Goal: Communication & Community: Participate in discussion

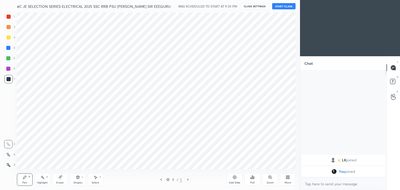
scroll to position [25873, 25751]
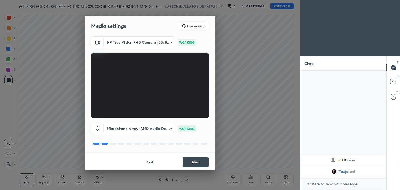
click at [202, 160] on button "Next" at bounding box center [196, 162] width 26 height 10
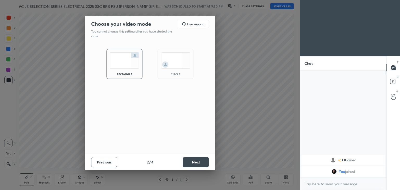
click at [202, 161] on button "Next" at bounding box center [196, 162] width 26 height 10
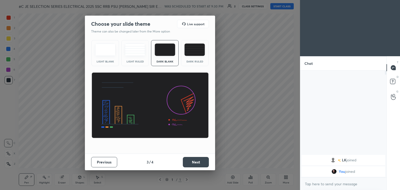
click at [202, 162] on button "Next" at bounding box center [196, 162] width 26 height 10
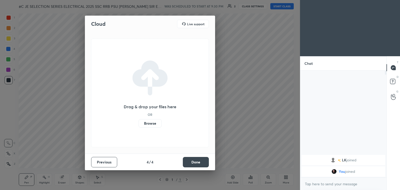
click at [194, 162] on button "Done" at bounding box center [196, 162] width 26 height 10
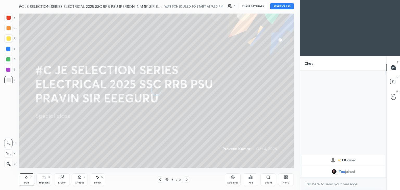
click at [278, 5] on button "START CLASS" at bounding box center [281, 6] width 23 height 6
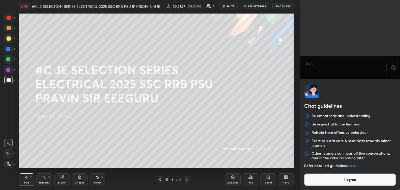
click at [314, 181] on body "1 2 3 4 5 6 7 C X Z C X Z E E Erase all H H LIVE #C JE SELECTION SERIES ELECTRI…" at bounding box center [200, 95] width 400 height 190
click at [314, 181] on button "I agree" at bounding box center [350, 179] width 92 height 12
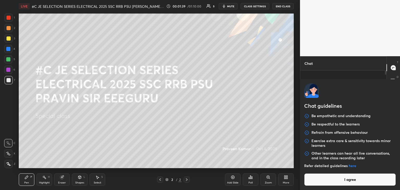
type textarea "x"
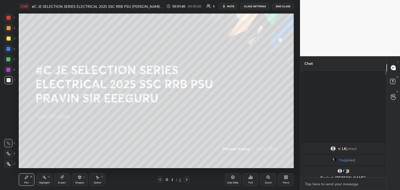
paste textarea "[URL][DOMAIN_NAME]"
type textarea "[URL][DOMAIN_NAME]"
type textarea "x"
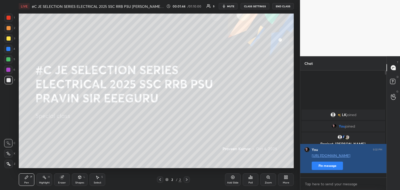
click at [332, 170] on button "Pin message" at bounding box center [327, 166] width 31 height 8
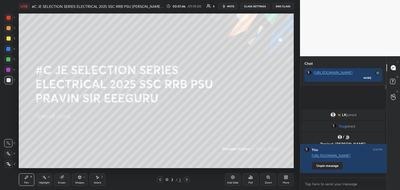
click at [285, 180] on div "More" at bounding box center [286, 179] width 16 height 12
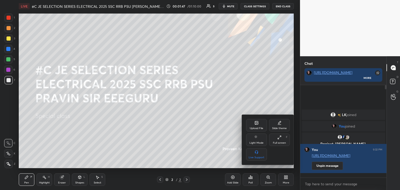
click at [254, 130] on div "Upload File" at bounding box center [257, 128] width 14 height 3
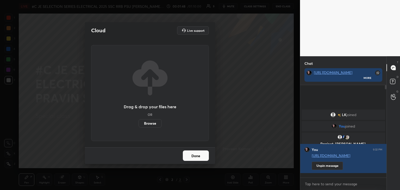
click at [150, 124] on label "Browse" at bounding box center [149, 123] width 23 height 8
click at [138, 124] on input "Browse" at bounding box center [138, 123] width 0 height 8
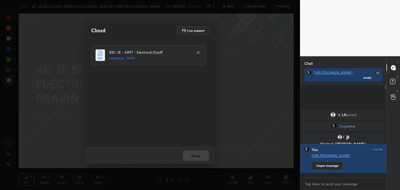
click at [201, 157] on div "Done" at bounding box center [150, 155] width 130 height 17
click at [189, 156] on button "Done" at bounding box center [196, 155] width 26 height 10
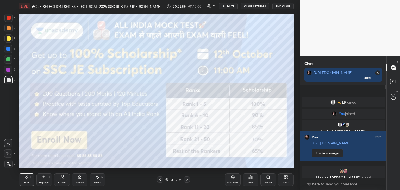
click at [8, 18] on div at bounding box center [9, 18] width 4 height 4
click at [7, 39] on div at bounding box center [9, 38] width 4 height 4
click at [9, 166] on icon at bounding box center [9, 163] width 4 height 3
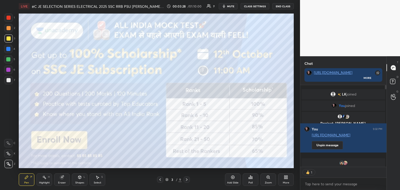
scroll to position [80, 85]
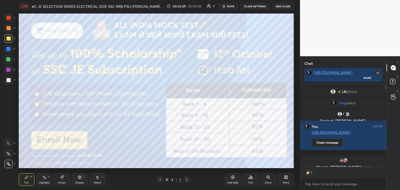
drag, startPoint x: 9, startPoint y: 39, endPoint x: 8, endPoint y: 35, distance: 4.4
click at [9, 39] on div at bounding box center [9, 38] width 4 height 4
click at [6, 19] on div at bounding box center [8, 18] width 8 height 8
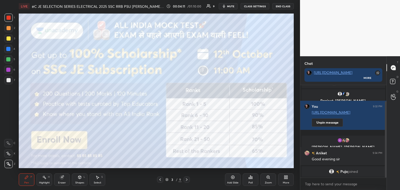
drag, startPoint x: 385, startPoint y: 160, endPoint x: 385, endPoint y: 174, distance: 14.3
click at [385, 174] on div at bounding box center [386, 139] width 2 height 76
click at [186, 181] on icon at bounding box center [187, 180] width 4 height 4
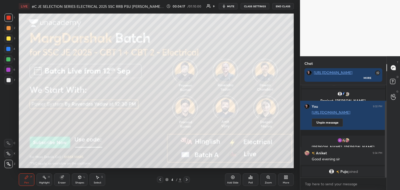
click at [7, 60] on div at bounding box center [8, 59] width 4 height 4
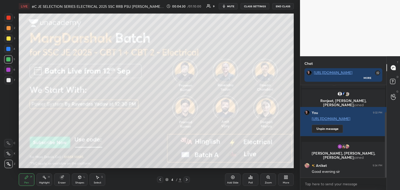
scroll to position [39, 0]
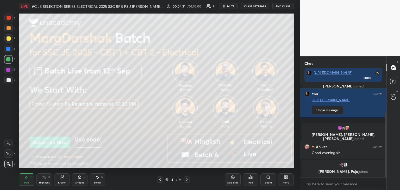
click at [186, 180] on icon at bounding box center [187, 180] width 4 height 4
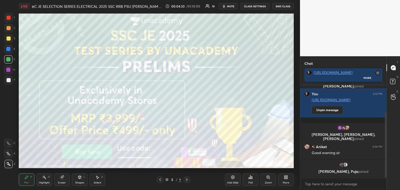
click at [9, 34] on div "2" at bounding box center [9, 29] width 11 height 10
click at [10, 38] on div at bounding box center [9, 38] width 4 height 4
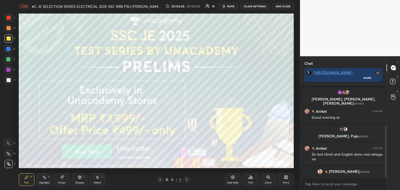
scroll to position [94, 0]
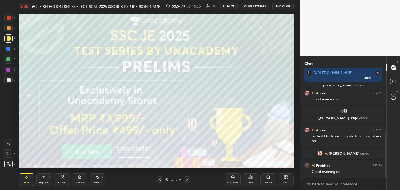
click at [128, 173] on div "LIVE #C JE SELECTION SERIES ELECTRICAL 2025 SSC RRB PSU [PERSON_NAME] SIR EEEGU…" at bounding box center [156, 95] width 279 height 190
click at [186, 180] on icon at bounding box center [187, 180] width 4 height 4
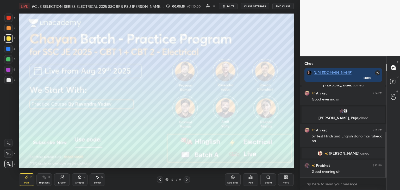
click at [187, 181] on icon at bounding box center [187, 180] width 4 height 4
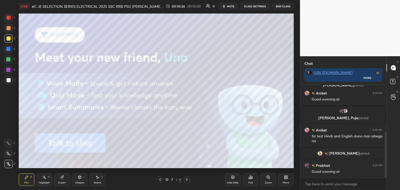
click at [185, 180] on icon at bounding box center [187, 180] width 4 height 4
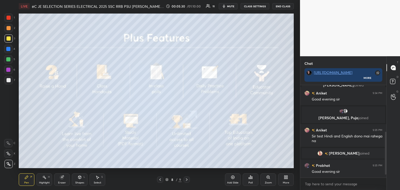
scroll to position [107, 0]
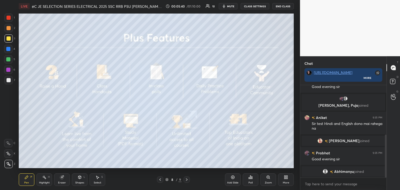
drag, startPoint x: 186, startPoint y: 181, endPoint x: 185, endPoint y: 184, distance: 3.0
click at [186, 181] on icon at bounding box center [187, 180] width 4 height 4
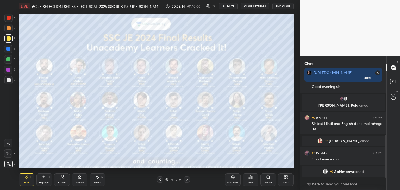
click at [108, 47] on div "1 2 3 4 5 6 7 C X Z C X Z E E Erase all H H LIVE #C JE SELECTION SERIES ELECTRI…" at bounding box center [148, 95] width 296 height 190
click at [10, 60] on div at bounding box center [8, 59] width 4 height 4
drag, startPoint x: 11, startPoint y: 166, endPoint x: 24, endPoint y: 176, distance: 16.2
click at [11, 167] on div at bounding box center [8, 164] width 8 height 8
click at [31, 180] on div "Pen P" at bounding box center [27, 179] width 16 height 12
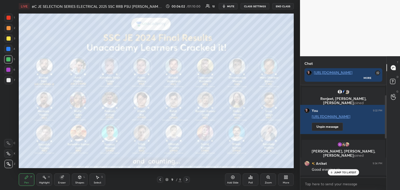
scroll to position [105, 0]
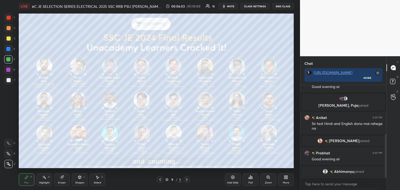
click at [387, 155] on div "Chat [URL][DOMAIN_NAME] More AKASH, Manish, [PERSON_NAME] joined [PERSON_NAME] …" at bounding box center [350, 123] width 100 height 134
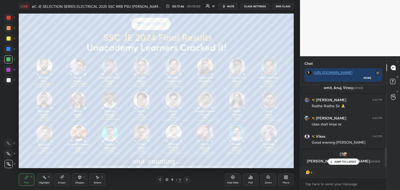
scroll to position [2, 2]
click at [8, 20] on div at bounding box center [8, 18] width 8 height 8
click at [339, 163] on p "JUMP TO LATEST" at bounding box center [345, 161] width 22 height 3
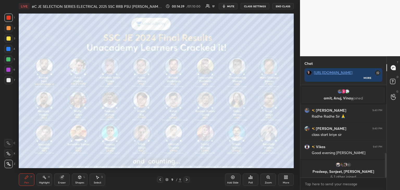
scroll to position [262, 0]
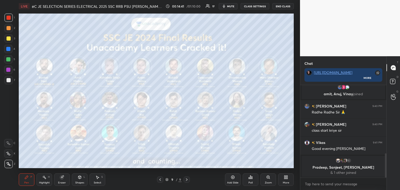
click at [288, 180] on div "More" at bounding box center [286, 179] width 16 height 12
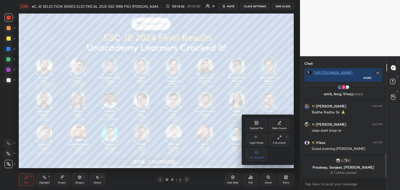
click at [257, 127] on div "Upload File" at bounding box center [257, 128] width 14 height 3
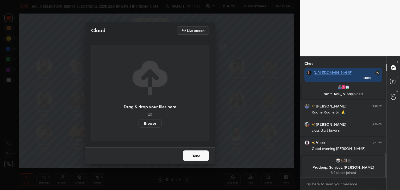
click at [152, 125] on label "Browse" at bounding box center [149, 123] width 23 height 8
click at [138, 125] on input "Browse" at bounding box center [138, 123] width 0 height 8
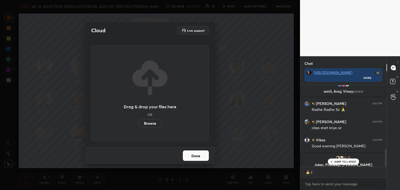
scroll to position [288, 0]
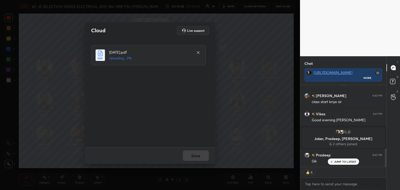
type textarea "x"
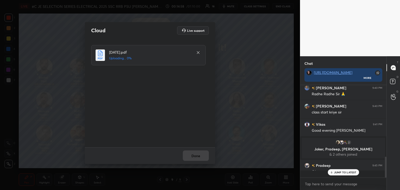
scroll to position [278, 0]
click at [196, 155] on button "Done" at bounding box center [196, 155] width 26 height 10
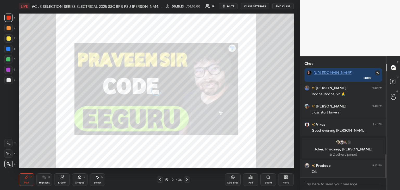
click at [168, 179] on icon at bounding box center [166, 179] width 3 height 3
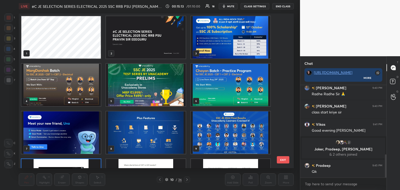
scroll to position [153, 272]
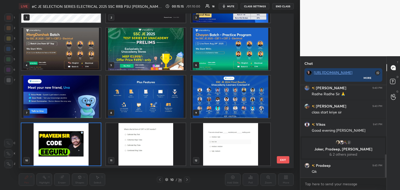
drag, startPoint x: 281, startPoint y: 53, endPoint x: 281, endPoint y: 70, distance: 16.9
click at [281, 71] on div "1 2 3 4 5 6 7 8 9 10 11 12 13 14 15 16 17 18" at bounding box center [152, 91] width 266 height 155
click at [157, 137] on img "grid" at bounding box center [145, 144] width 79 height 42
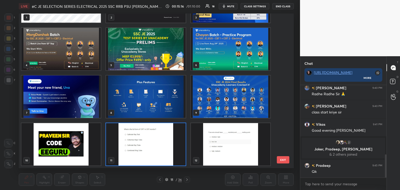
click at [157, 138] on img "grid" at bounding box center [145, 144] width 79 height 42
click at [158, 138] on img "grid" at bounding box center [145, 144] width 79 height 42
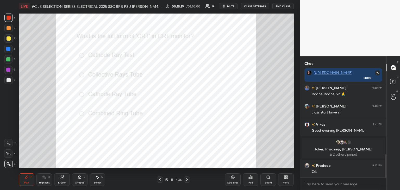
scroll to position [296, 0]
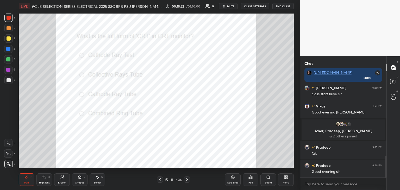
click at [186, 181] on icon at bounding box center [187, 180] width 4 height 4
click at [251, 180] on div "Poll" at bounding box center [251, 179] width 16 height 12
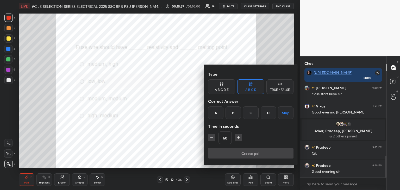
click at [232, 113] on div "B" at bounding box center [232, 112] width 15 height 12
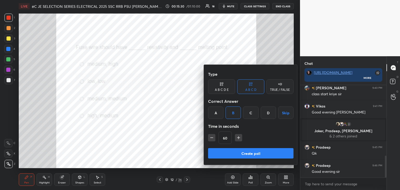
click at [213, 138] on icon "button" at bounding box center [211, 138] width 3 height 0
type input "45"
click at [215, 149] on button "Create poll" at bounding box center [250, 153] width 85 height 10
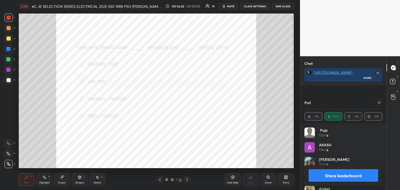
scroll to position [336, 0]
click at [380, 104] on icon at bounding box center [379, 102] width 4 height 4
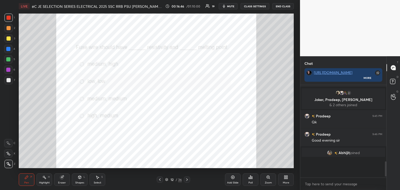
scroll to position [312, 0]
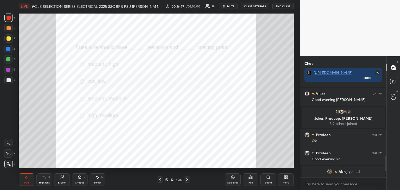
click at [9, 19] on div at bounding box center [9, 18] width 4 height 4
click at [9, 71] on div at bounding box center [8, 70] width 4 height 4
click at [8, 20] on div at bounding box center [8, 18] width 8 height 8
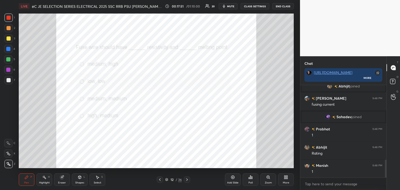
scroll to position [381, 0]
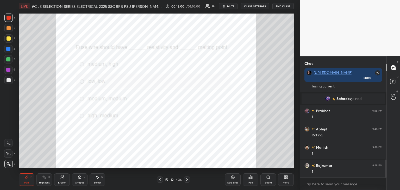
click at [6, 48] on div at bounding box center [8, 49] width 4 height 4
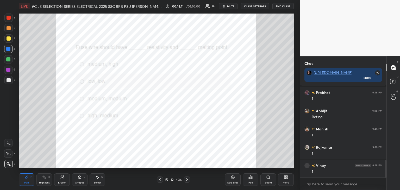
scroll to position [417, 0]
click at [11, 71] on div at bounding box center [8, 70] width 8 height 8
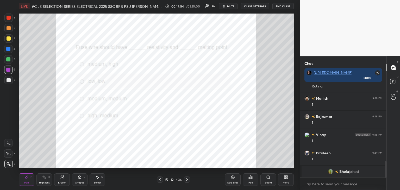
click at [61, 179] on div "Eraser" at bounding box center [62, 179] width 16 height 12
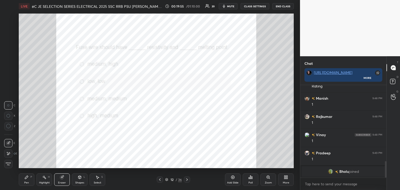
drag, startPoint x: 9, startPoint y: 166, endPoint x: 26, endPoint y: 182, distance: 23.7
click at [11, 168] on div "Erase all" at bounding box center [8, 164] width 9 height 8
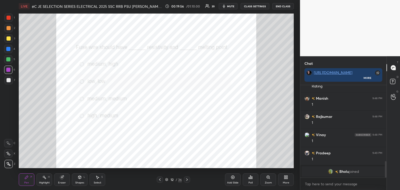
click at [27, 184] on div "Pen" at bounding box center [26, 182] width 5 height 3
click at [285, 179] on icon at bounding box center [284, 178] width 1 height 1
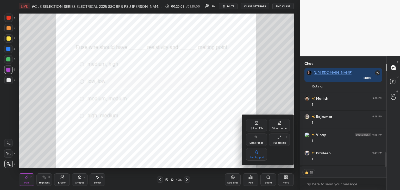
click at [260, 127] on div "Upload File" at bounding box center [257, 128] width 14 height 3
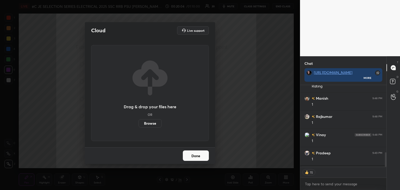
click at [154, 122] on label "Browse" at bounding box center [149, 123] width 23 height 8
click at [138, 122] on input "Browse" at bounding box center [138, 123] width 0 height 8
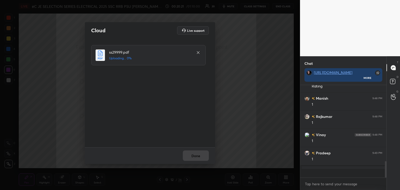
scroll to position [91, 85]
drag, startPoint x: 196, startPoint y: 159, endPoint x: 186, endPoint y: 165, distance: 11.8
click at [196, 159] on button "Done" at bounding box center [196, 155] width 26 height 10
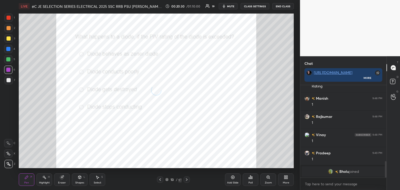
click at [167, 180] on icon at bounding box center [167, 178] width 3 height 1
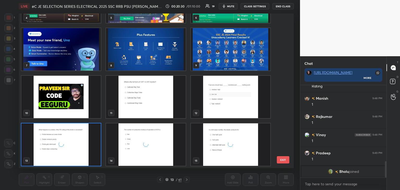
scroll to position [153, 272]
drag, startPoint x: 285, startPoint y: 43, endPoint x: 284, endPoint y: 50, distance: 6.9
click at [284, 53] on div "1 2 3 4 5 6 7 8 9 10 11 12 13 14 15 EXIT" at bounding box center [156, 91] width 275 height 155
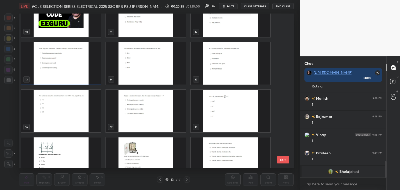
scroll to position [160, 0]
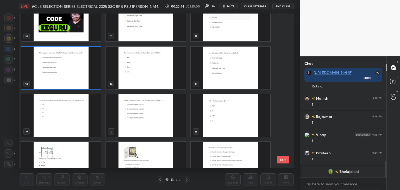
click at [60, 70] on img "grid" at bounding box center [60, 68] width 79 height 42
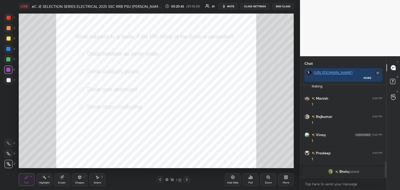
click at [61, 70] on img "grid" at bounding box center [60, 68] width 79 height 42
click at [252, 183] on div "Poll" at bounding box center [250, 182] width 4 height 3
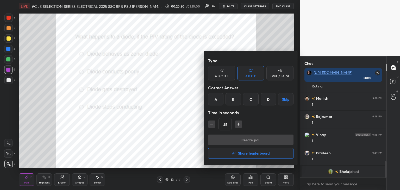
click at [252, 101] on div "C" at bounding box center [250, 99] width 15 height 12
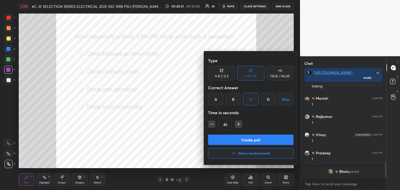
click at [219, 138] on button "Create poll" at bounding box center [250, 140] width 85 height 10
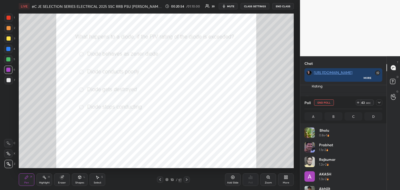
scroll to position [2, 2]
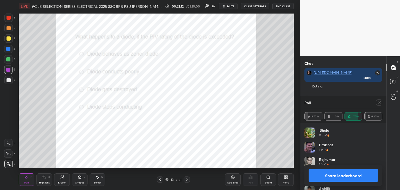
click at [64, 179] on div "Eraser" at bounding box center [62, 179] width 16 height 12
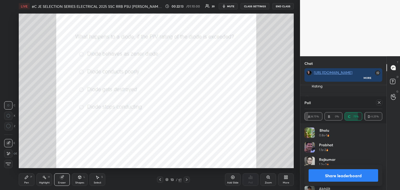
click at [9, 162] on span "Erase all" at bounding box center [8, 164] width 8 height 4
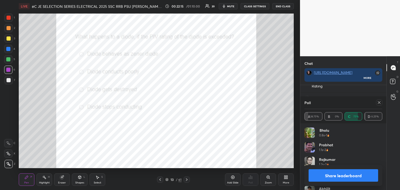
click at [29, 179] on div "Pen P" at bounding box center [27, 179] width 16 height 12
drag, startPoint x: 378, startPoint y: 102, endPoint x: 381, endPoint y: 102, distance: 2.9
click at [377, 102] on icon at bounding box center [379, 102] width 4 height 4
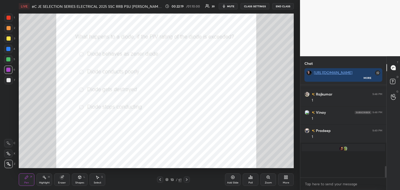
scroll to position [437, 0]
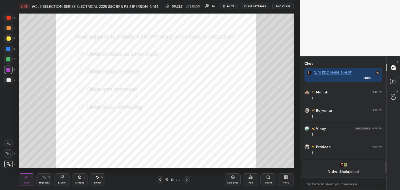
click at [186, 181] on icon at bounding box center [187, 180] width 4 height 4
click at [253, 184] on div "Poll" at bounding box center [251, 179] width 16 height 12
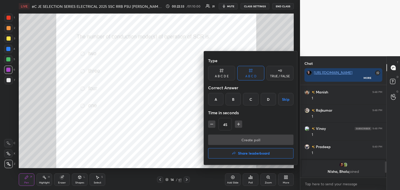
drag, startPoint x: 215, startPoint y: 98, endPoint x: 214, endPoint y: 101, distance: 3.2
click at [215, 99] on div "A" at bounding box center [215, 99] width 15 height 12
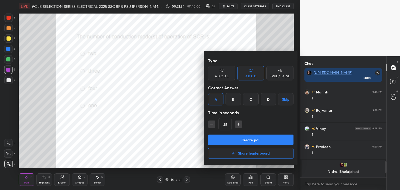
click at [214, 140] on button "Create poll" at bounding box center [250, 140] width 85 height 10
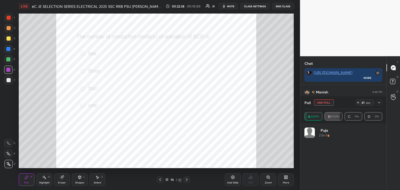
scroll to position [61, 76]
click at [323, 104] on button "End Poll" at bounding box center [324, 102] width 20 height 6
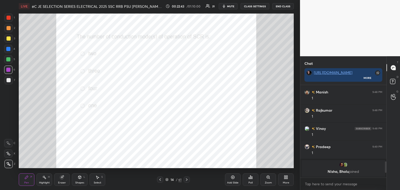
click at [252, 181] on div "Poll" at bounding box center [251, 179] width 16 height 12
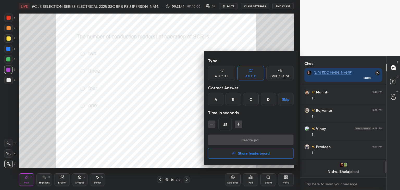
click at [236, 97] on div "B" at bounding box center [232, 99] width 15 height 12
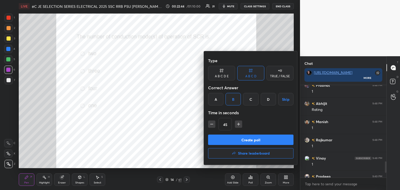
click at [219, 139] on button "Create poll" at bounding box center [250, 140] width 85 height 10
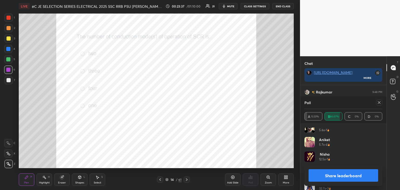
click at [380, 103] on icon at bounding box center [379, 102] width 4 height 4
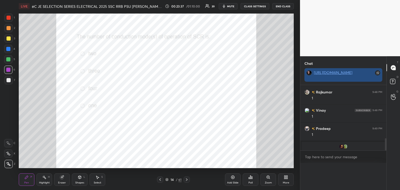
scroll to position [0, 2]
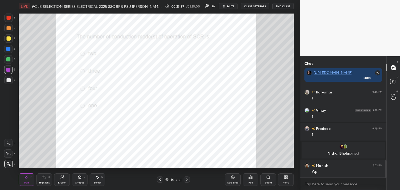
click at [9, 19] on div at bounding box center [9, 18] width 4 height 4
click at [188, 180] on icon at bounding box center [187, 180] width 4 height 4
click at [254, 180] on div "Poll" at bounding box center [251, 179] width 16 height 12
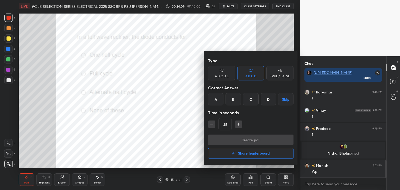
click at [216, 99] on div "A" at bounding box center [215, 99] width 15 height 12
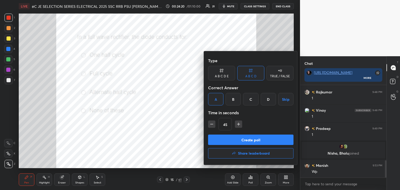
click at [252, 100] on div "C" at bounding box center [250, 99] width 15 height 12
click at [232, 139] on button "Create poll" at bounding box center [250, 140] width 85 height 10
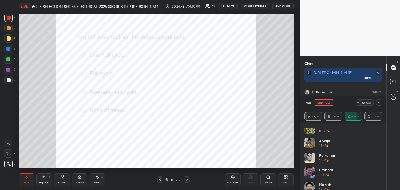
scroll to position [0, 0]
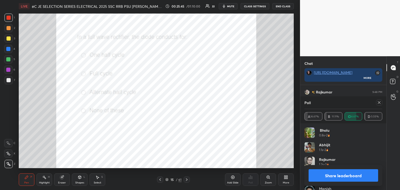
click at [64, 179] on div "Eraser" at bounding box center [62, 179] width 16 height 12
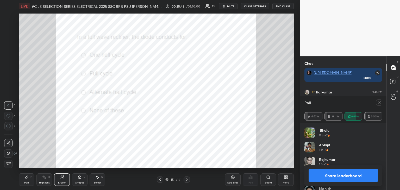
drag, startPoint x: 12, startPoint y: 163, endPoint x: 22, endPoint y: 175, distance: 15.4
click at [12, 163] on div "Erase all" at bounding box center [8, 164] width 9 height 8
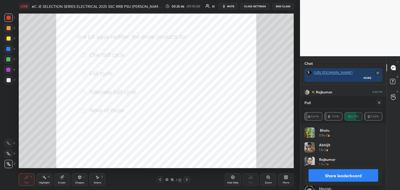
click at [27, 176] on icon at bounding box center [26, 177] width 3 height 3
click at [380, 103] on icon at bounding box center [379, 102] width 4 height 4
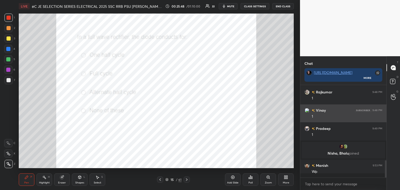
scroll to position [46, 85]
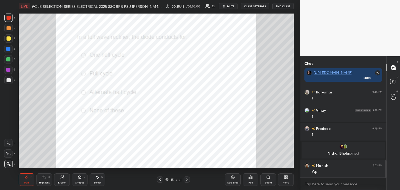
click at [188, 180] on icon at bounding box center [187, 180] width 4 height 4
click at [253, 179] on div "Poll" at bounding box center [251, 179] width 16 height 12
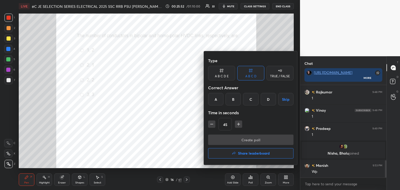
click at [254, 104] on div "C" at bounding box center [250, 99] width 15 height 12
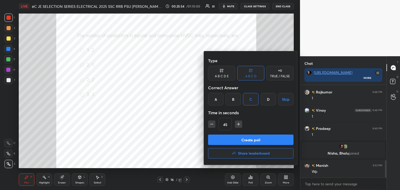
click at [218, 136] on button "Create poll" at bounding box center [250, 140] width 85 height 10
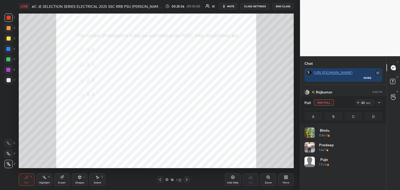
scroll to position [61, 76]
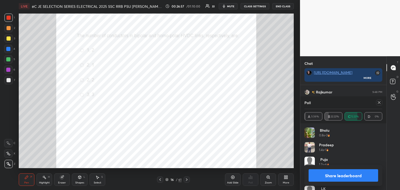
click at [269, 182] on div "Zoom" at bounding box center [268, 182] width 7 height 3
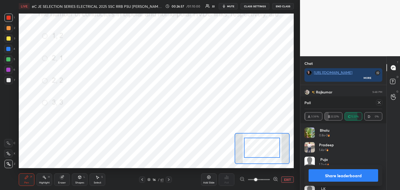
drag, startPoint x: 264, startPoint y: 154, endPoint x: 267, endPoint y: 150, distance: 4.5
click at [267, 150] on div at bounding box center [262, 145] width 36 height 20
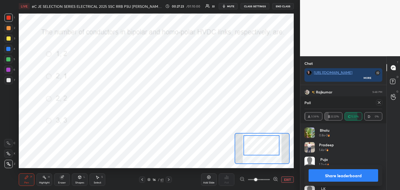
scroll to position [64, 85]
click at [380, 103] on icon at bounding box center [379, 102] width 4 height 4
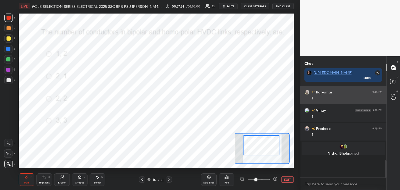
scroll to position [90, 85]
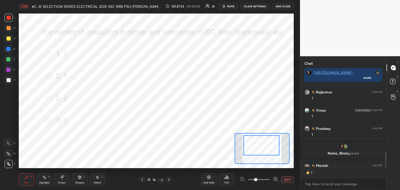
click at [227, 179] on icon at bounding box center [226, 177] width 4 height 4
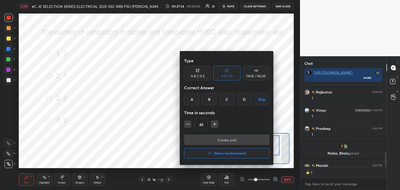
click at [154, 134] on div at bounding box center [200, 95] width 400 height 190
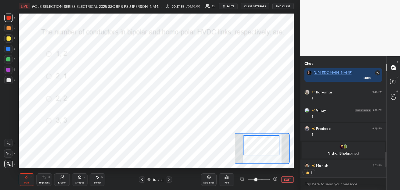
click at [288, 180] on button "EXIT" at bounding box center [287, 179] width 12 height 6
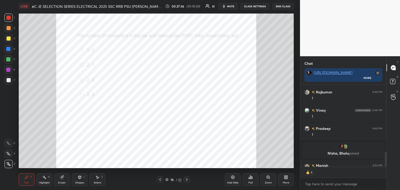
click at [286, 178] on icon at bounding box center [286, 177] width 4 height 4
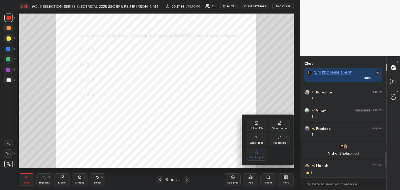
click at [253, 126] on div "Upload File" at bounding box center [256, 125] width 21 height 12
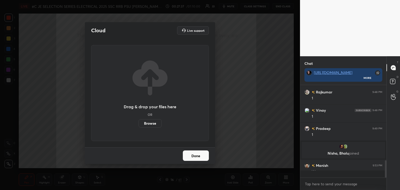
scroll to position [91, 85]
click at [159, 122] on label "Browse" at bounding box center [149, 123] width 23 height 8
click at [138, 122] on input "Browse" at bounding box center [138, 123] width 0 height 8
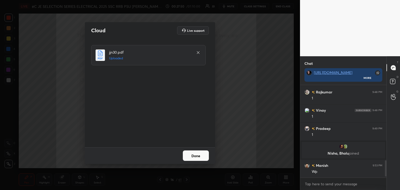
click at [193, 156] on button "Done" at bounding box center [196, 155] width 26 height 10
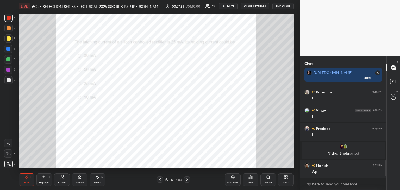
click at [167, 180] on icon at bounding box center [166, 179] width 3 height 3
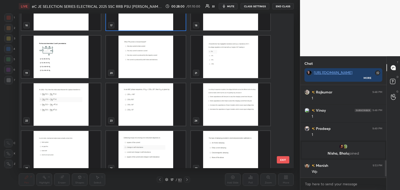
click at [79, 118] on img "grid" at bounding box center [60, 104] width 79 height 42
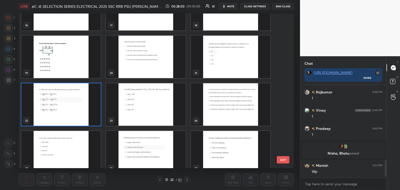
click at [79, 118] on img "grid" at bounding box center [60, 104] width 79 height 42
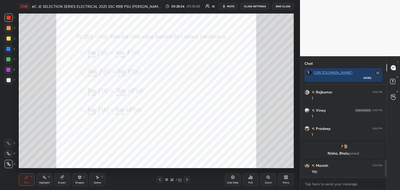
click at [253, 181] on div "Poll" at bounding box center [251, 179] width 16 height 12
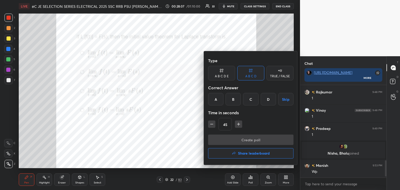
click at [250, 99] on div "C" at bounding box center [250, 99] width 15 height 12
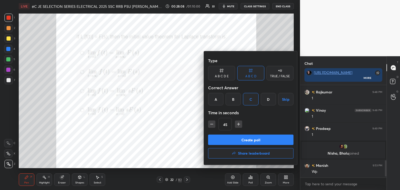
click at [219, 136] on button "Create poll" at bounding box center [250, 140] width 85 height 10
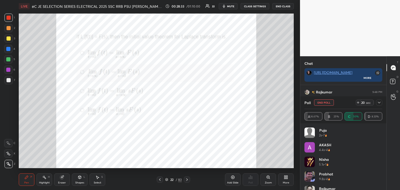
click at [358, 104] on icon at bounding box center [358, 102] width 4 height 4
drag, startPoint x: 380, startPoint y: 150, endPoint x: 380, endPoint y: 171, distance: 20.6
click at [380, 177] on div "Puja 2s • 7 AKASH 4.4s • 4 Nisha 5.1s • 1 [PERSON_NAME] 9.8s • 4 Rajkumar 14.6s…" at bounding box center [343, 179] width 78 height 102
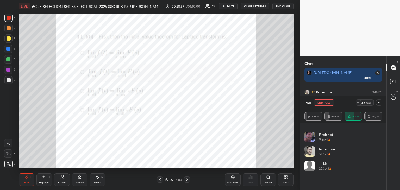
scroll to position [0, 0]
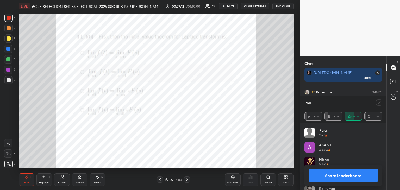
click at [8, 18] on div at bounding box center [9, 18] width 4 height 4
drag, startPoint x: 377, startPoint y: 103, endPoint x: 375, endPoint y: 109, distance: 6.3
click at [377, 103] on icon at bounding box center [379, 102] width 4 height 4
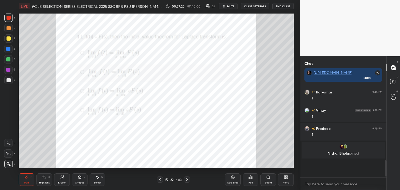
scroll to position [48, 85]
click at [251, 179] on icon at bounding box center [251, 177] width 1 height 2
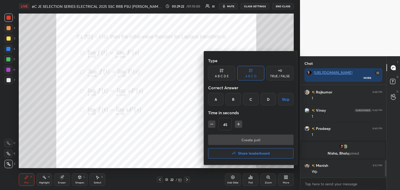
drag, startPoint x: 164, startPoint y: 116, endPoint x: 170, endPoint y: 117, distance: 6.3
click at [163, 116] on div at bounding box center [200, 95] width 400 height 190
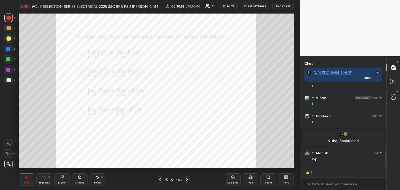
scroll to position [2, 2]
click at [61, 182] on div "Eraser" at bounding box center [62, 182] width 8 height 3
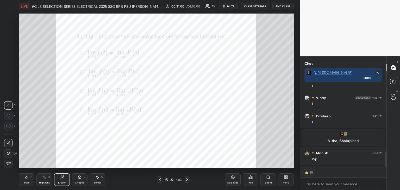
click at [11, 166] on div "Erase all" at bounding box center [8, 164] width 8 height 8
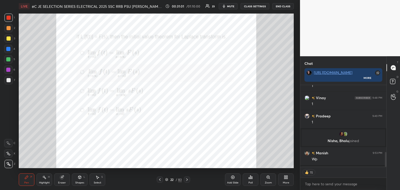
click at [22, 182] on div "Pen P" at bounding box center [27, 179] width 16 height 12
click at [62, 181] on div "Eraser" at bounding box center [62, 182] width 8 height 3
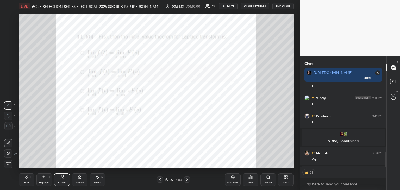
drag, startPoint x: 7, startPoint y: 165, endPoint x: 22, endPoint y: 178, distance: 20.1
click at [8, 166] on span "Erase all" at bounding box center [8, 164] width 8 height 4
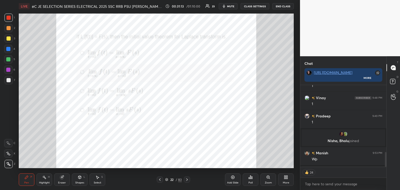
click at [29, 187] on div "Pen P Highlight H Eraser Shapes L Select S 22 / 83 Add Slide Poll Zoom More" at bounding box center [156, 179] width 275 height 21
click at [10, 60] on div at bounding box center [8, 59] width 8 height 8
click at [84, 169] on div "LIVE #C JE SELECTION SERIES ELECTRICAL 2025 SSC RRB PSU [PERSON_NAME] SIR EEEGU…" at bounding box center [156, 95] width 279 height 190
click at [63, 180] on div "Eraser" at bounding box center [62, 179] width 16 height 12
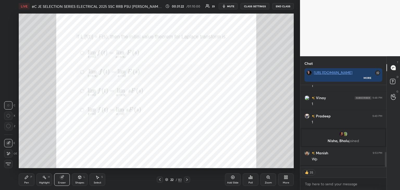
click at [10, 162] on div "Erase all" at bounding box center [8, 164] width 8 height 8
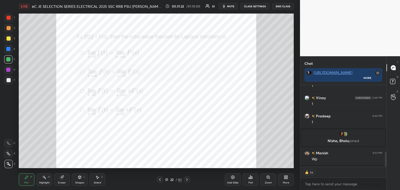
drag, startPoint x: 32, startPoint y: 186, endPoint x: 31, endPoint y: 189, distance: 3.0
click at [32, 186] on div "Pen P Highlight H Eraser Shapes L Select S 22 / 83 Add Slide Poll Zoom More" at bounding box center [156, 179] width 275 height 21
click at [8, 51] on div at bounding box center [8, 49] width 4 height 4
click at [8, 21] on div at bounding box center [8, 18] width 8 height 8
click at [167, 182] on div "22 / 83" at bounding box center [173, 179] width 17 height 5
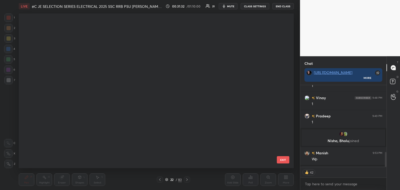
scroll to position [153, 272]
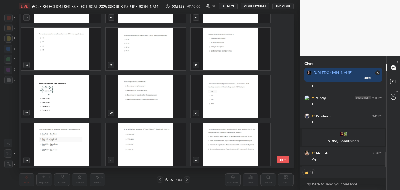
drag, startPoint x: 285, startPoint y: 50, endPoint x: 284, endPoint y: 56, distance: 6.5
click at [285, 57] on div "13 14 15 16 17 18 19 20 21 22 23 24 25 26 27 28 29 30 EXIT" at bounding box center [156, 91] width 275 height 155
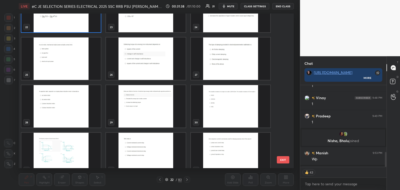
scroll to position [362, 0]
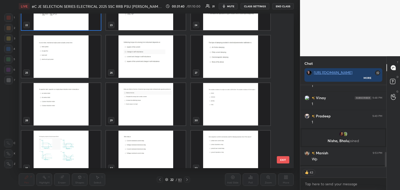
click at [78, 66] on img "grid" at bounding box center [60, 56] width 79 height 42
click at [79, 66] on img "grid" at bounding box center [60, 56] width 79 height 42
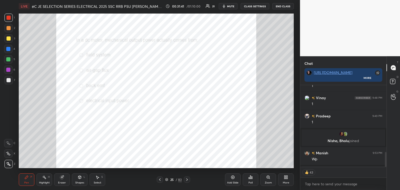
click at [253, 181] on div "Poll" at bounding box center [251, 179] width 16 height 12
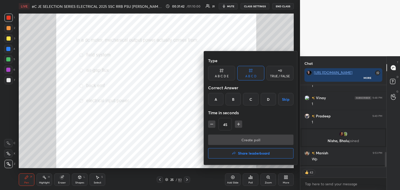
click at [252, 102] on div "C" at bounding box center [250, 99] width 15 height 12
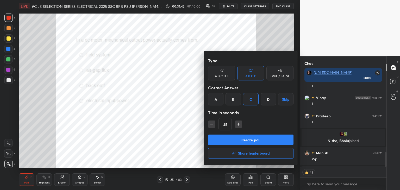
click at [229, 139] on button "Create poll" at bounding box center [250, 140] width 85 height 10
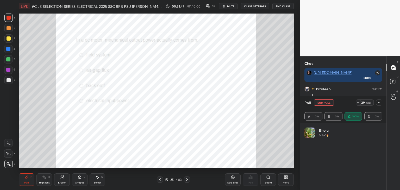
scroll to position [61, 76]
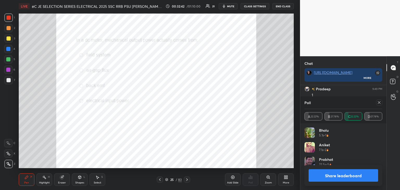
click at [82, 179] on div "Shapes L" at bounding box center [80, 179] width 16 height 12
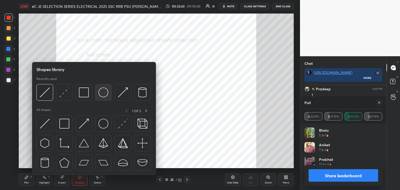
click at [103, 93] on img at bounding box center [103, 92] width 10 height 10
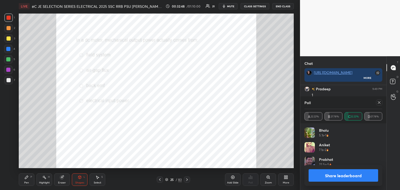
click at [27, 178] on icon at bounding box center [26, 177] width 3 height 3
click at [380, 103] on icon at bounding box center [379, 102] width 4 height 4
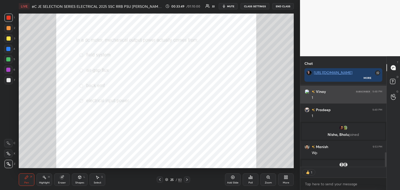
scroll to position [2, 2]
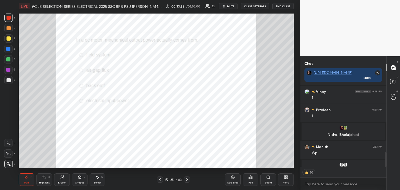
click at [167, 180] on icon at bounding box center [166, 179] width 3 height 3
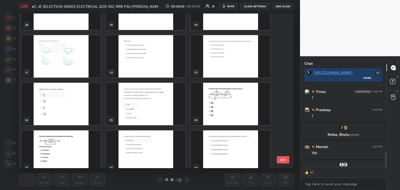
scroll to position [449, 0]
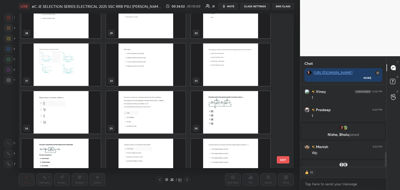
click at [237, 111] on img "grid" at bounding box center [230, 112] width 79 height 42
drag, startPoint x: 238, startPoint y: 111, endPoint x: 237, endPoint y: 108, distance: 3.4
click at [238, 111] on img "grid" at bounding box center [230, 112] width 79 height 42
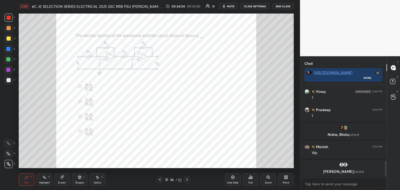
click at [253, 181] on div "Poll" at bounding box center [251, 179] width 16 height 12
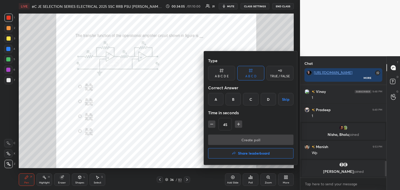
click at [217, 99] on div "A" at bounding box center [215, 99] width 15 height 12
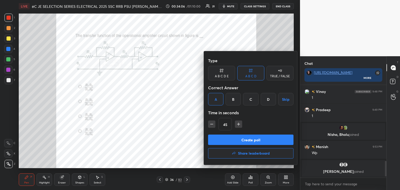
click at [229, 141] on button "Create poll" at bounding box center [250, 140] width 85 height 10
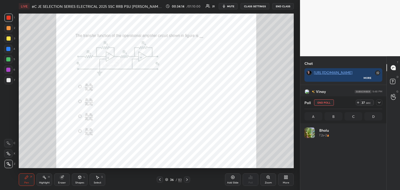
click at [358, 102] on icon at bounding box center [358, 102] width 4 height 4
click at [269, 178] on icon at bounding box center [269, 178] width 1 height 1
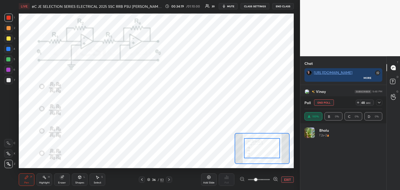
drag, startPoint x: 267, startPoint y: 149, endPoint x: 269, endPoint y: 143, distance: 6.0
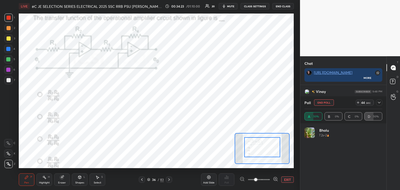
click at [272, 150] on div at bounding box center [262, 147] width 36 height 20
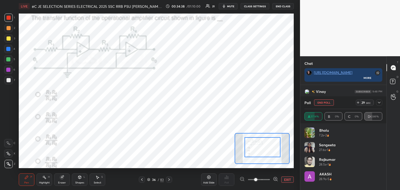
drag, startPoint x: 358, startPoint y: 102, endPoint x: 352, endPoint y: 105, distance: 6.3
click at [357, 102] on icon at bounding box center [358, 102] width 4 height 4
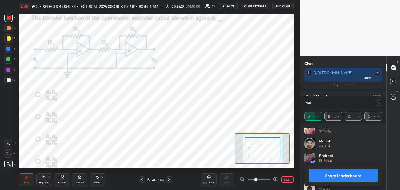
scroll to position [98, 0]
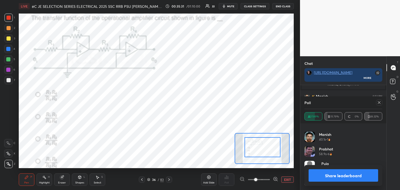
drag, startPoint x: 81, startPoint y: 179, endPoint x: 80, endPoint y: 188, distance: 9.1
click at [81, 180] on div "Shapes L" at bounding box center [80, 179] width 16 height 12
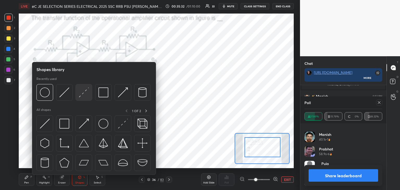
click at [80, 95] on img at bounding box center [84, 92] width 10 height 10
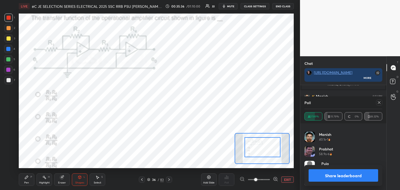
click at [29, 181] on div "Pen P" at bounding box center [27, 179] width 16 height 12
click at [381, 104] on icon at bounding box center [379, 102] width 4 height 4
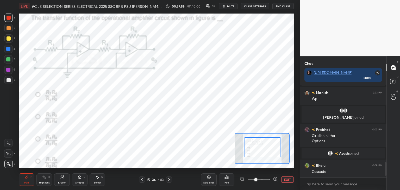
scroll to position [466, 0]
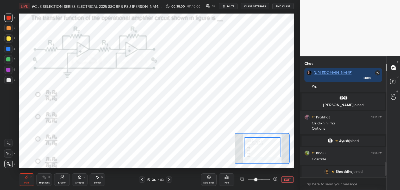
click at [286, 180] on button "EXIT" at bounding box center [287, 179] width 12 height 6
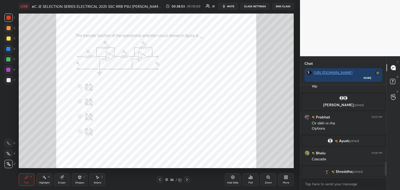
click at [167, 179] on icon at bounding box center [166, 178] width 3 height 1
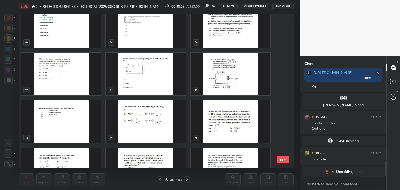
scroll to position [1067, 0]
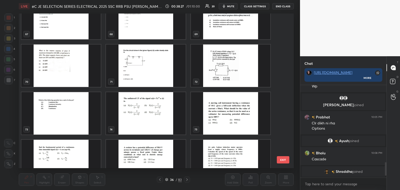
click at [160, 119] on img "grid" at bounding box center [145, 113] width 79 height 42
click at [161, 121] on img "grid" at bounding box center [145, 113] width 79 height 42
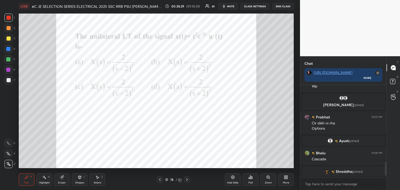
click at [251, 179] on icon at bounding box center [250, 177] width 4 height 4
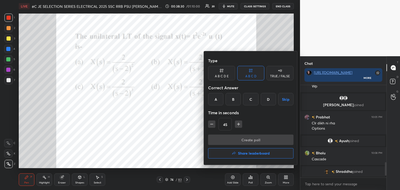
drag, startPoint x: 268, startPoint y: 100, endPoint x: 239, endPoint y: 125, distance: 38.5
click at [267, 100] on div "D" at bounding box center [268, 99] width 15 height 12
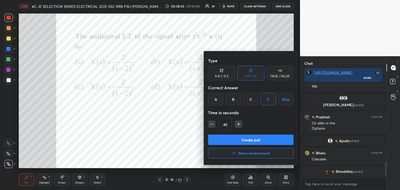
click at [231, 140] on button "Create poll" at bounding box center [250, 140] width 85 height 10
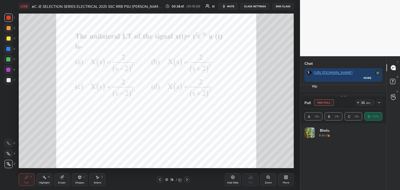
scroll to position [61, 76]
click at [357, 103] on icon at bounding box center [358, 102] width 4 height 4
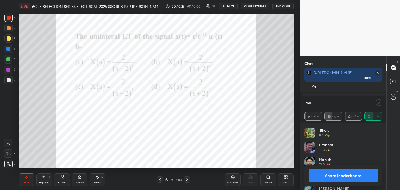
click at [380, 106] on div "Poll" at bounding box center [343, 102] width 78 height 12
click at [380, 102] on icon at bounding box center [379, 102] width 3 height 3
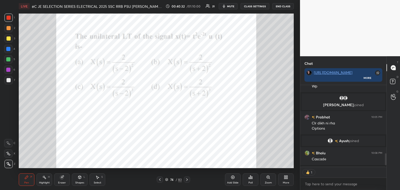
scroll to position [2, 2]
drag, startPoint x: 167, startPoint y: 180, endPoint x: 165, endPoint y: 183, distance: 3.2
click at [167, 180] on icon at bounding box center [166, 179] width 3 height 3
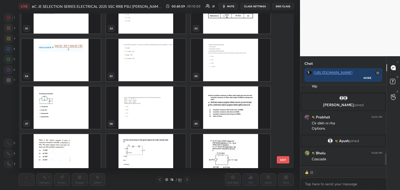
scroll to position [984, 0]
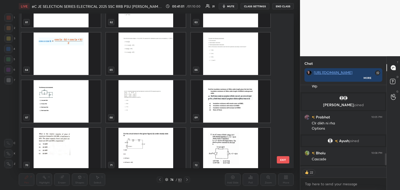
click at [162, 62] on img "grid" at bounding box center [145, 54] width 79 height 42
click at [161, 63] on img "grid" at bounding box center [145, 54] width 79 height 42
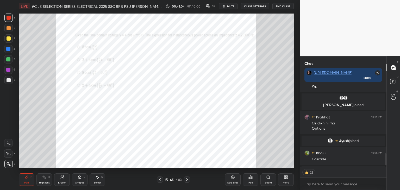
click at [269, 181] on div "Zoom" at bounding box center [268, 182] width 7 height 3
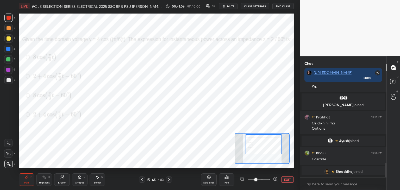
scroll to position [466, 0]
drag, startPoint x: 266, startPoint y: 150, endPoint x: 268, endPoint y: 146, distance: 4.3
click at [268, 146] on div at bounding box center [264, 144] width 36 height 20
click at [148, 180] on icon at bounding box center [148, 179] width 3 height 3
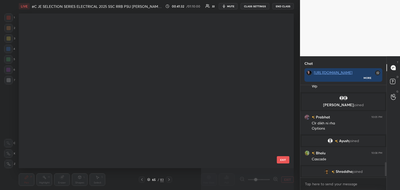
scroll to position [153, 272]
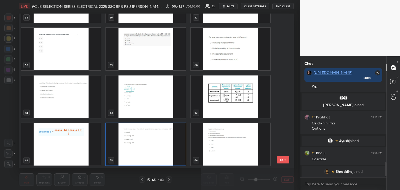
drag, startPoint x: 286, startPoint y: 116, endPoint x: 286, endPoint y: 129, distance: 12.2
click at [286, 129] on div "55 56 57 58 59 60 61 62 63 64 65 66 67 68 69 EXIT" at bounding box center [156, 91] width 275 height 155
drag, startPoint x: 286, startPoint y: 116, endPoint x: 286, endPoint y: 122, distance: 5.7
click at [286, 129] on div "55 56 57 58 59 60 61 62 63 64 65 66 67 68 69 EXIT" at bounding box center [156, 91] width 275 height 155
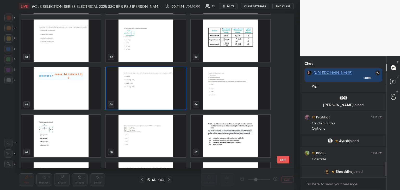
scroll to position [941, 0]
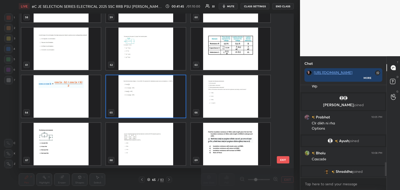
click at [136, 99] on img "grid" at bounding box center [145, 96] width 79 height 42
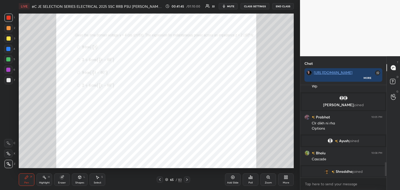
click at [137, 101] on img "grid" at bounding box center [145, 96] width 79 height 42
click at [140, 102] on img "grid" at bounding box center [145, 96] width 79 height 42
click at [271, 178] on div "Zoom" at bounding box center [268, 179] width 16 height 12
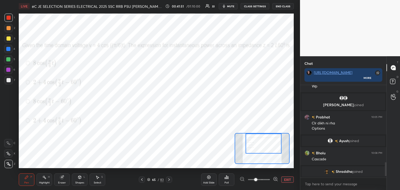
drag, startPoint x: 269, startPoint y: 151, endPoint x: 271, endPoint y: 147, distance: 4.4
click at [271, 147] on div at bounding box center [263, 144] width 36 height 20
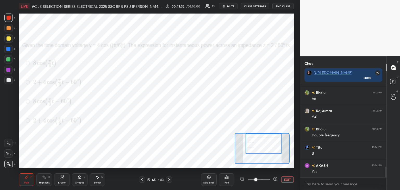
scroll to position [692, 0]
click at [10, 18] on div at bounding box center [9, 18] width 4 height 4
click at [10, 48] on div at bounding box center [8, 49] width 4 height 4
click at [64, 180] on div "Eraser" at bounding box center [62, 179] width 16 height 12
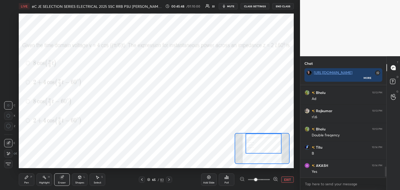
click at [11, 165] on span "Erase all" at bounding box center [8, 164] width 8 height 4
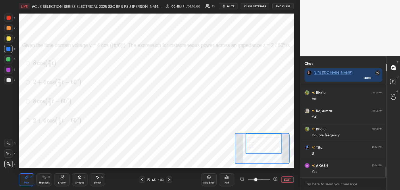
click at [15, 177] on div "1 2 3 4 5 6 7 C X Z C X Z E E Erase all H H LIVE #C JE SELECTION SERIES ELECTRI…" at bounding box center [148, 95] width 296 height 190
click at [63, 181] on div "Eraser" at bounding box center [62, 182] width 8 height 3
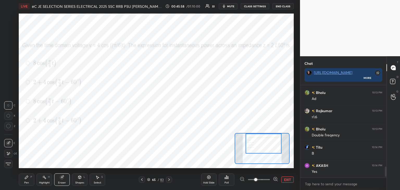
drag, startPoint x: 12, startPoint y: 164, endPoint x: 21, endPoint y: 178, distance: 17.2
click at [12, 164] on span "Erase all" at bounding box center [8, 164] width 8 height 4
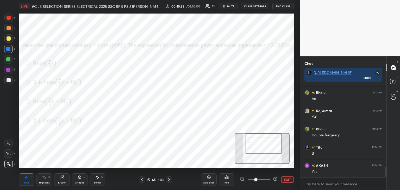
click at [31, 184] on div "Pen P" at bounding box center [27, 179] width 16 height 12
click at [150, 180] on icon at bounding box center [148, 180] width 3 height 1
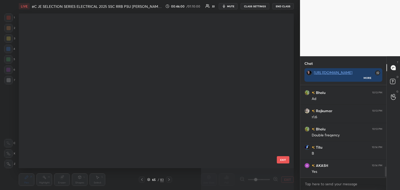
scroll to position [153, 272]
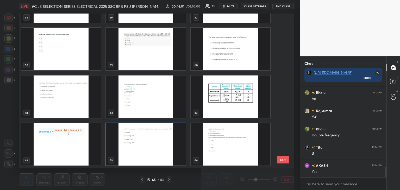
click at [161, 152] on img "grid" at bounding box center [145, 144] width 79 height 42
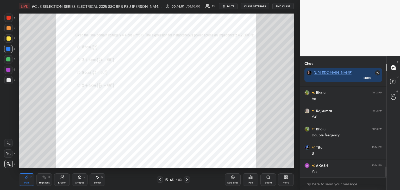
scroll to position [0, 0]
click at [186, 179] on icon at bounding box center [187, 180] width 4 height 4
click at [274, 180] on div "Zoom" at bounding box center [268, 179] width 16 height 12
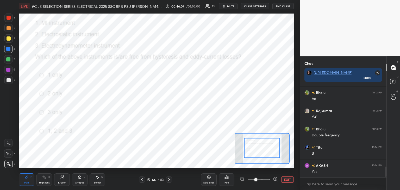
drag, startPoint x: 267, startPoint y: 150, endPoint x: 269, endPoint y: 144, distance: 6.3
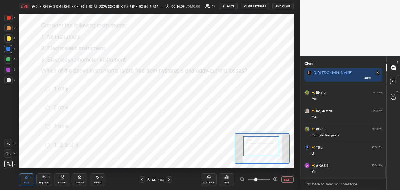
drag, startPoint x: 268, startPoint y: 149, endPoint x: 267, endPoint y: 147, distance: 2.8
click at [267, 147] on div at bounding box center [261, 146] width 36 height 20
click at [151, 180] on div "66 / 83" at bounding box center [155, 179] width 17 height 5
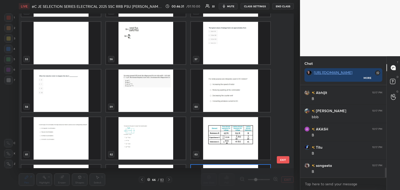
scroll to position [845, 0]
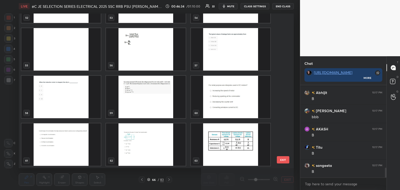
drag, startPoint x: 285, startPoint y: 109, endPoint x: 283, endPoint y: 124, distance: 15.5
click at [283, 127] on div "49 50 51 52 53 54 55 56 57 58 59 60 61 62 63 EXIT" at bounding box center [156, 91] width 275 height 155
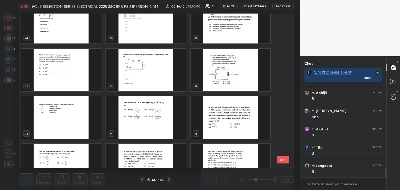
scroll to position [1063, 0]
click at [239, 79] on img "grid" at bounding box center [230, 70] width 79 height 42
click at [239, 80] on img "grid" at bounding box center [230, 70] width 79 height 42
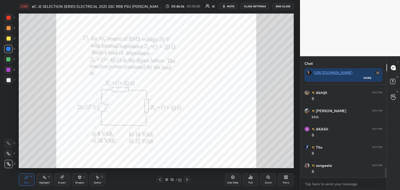
click at [239, 80] on img "grid" at bounding box center [230, 70] width 79 height 42
click at [252, 179] on div "Poll" at bounding box center [251, 179] width 16 height 12
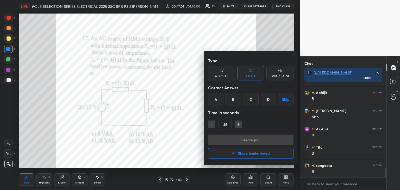
click at [218, 99] on div "A" at bounding box center [215, 99] width 15 height 12
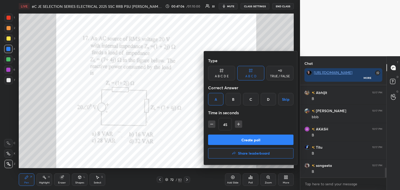
click at [233, 102] on div "B" at bounding box center [232, 99] width 15 height 12
click at [225, 140] on button "Create poll" at bounding box center [250, 140] width 85 height 10
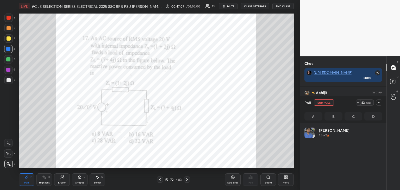
scroll to position [61, 76]
click at [357, 102] on icon at bounding box center [358, 102] width 4 height 4
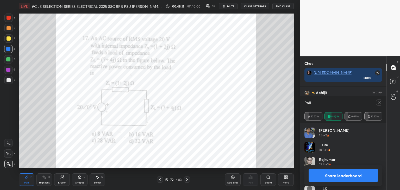
scroll to position [2, 2]
click at [380, 103] on icon at bounding box center [379, 102] width 4 height 4
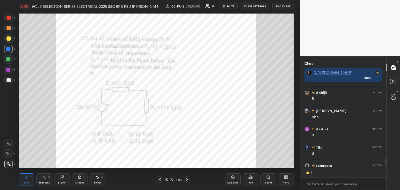
scroll to position [2, 2]
click at [8, 80] on div at bounding box center [9, 80] width 4 height 4
click at [11, 164] on div at bounding box center [8, 164] width 8 height 8
click at [27, 181] on div "Pen P" at bounding box center [27, 179] width 16 height 12
click at [10, 71] on div at bounding box center [8, 70] width 4 height 4
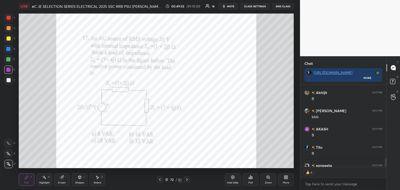
scroll to position [812, 0]
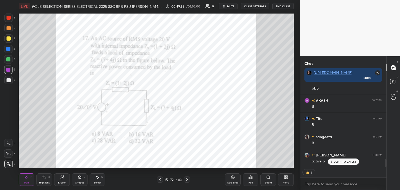
click at [12, 16] on div at bounding box center [8, 18] width 8 height 8
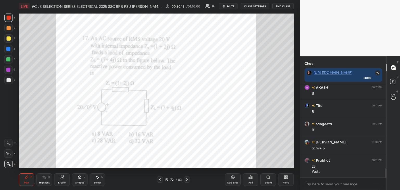
scroll to position [843, 0]
click at [167, 180] on icon at bounding box center [166, 180] width 3 height 1
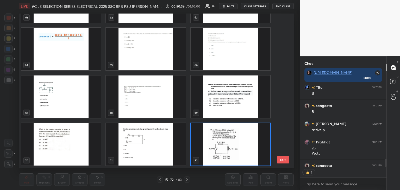
scroll to position [80, 85]
drag, startPoint x: 284, startPoint y: 125, endPoint x: 282, endPoint y: 133, distance: 8.2
click at [282, 135] on div "61 62 63 64 65 66 67 68 69 70 71 72 73 74 75 76 77 78" at bounding box center [152, 91] width 266 height 155
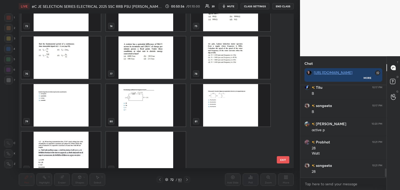
scroll to position [1179, 0]
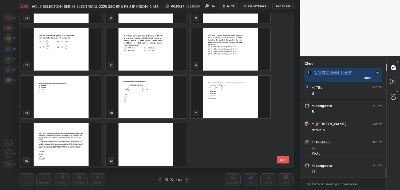
click at [147, 103] on img "grid" at bounding box center [145, 97] width 79 height 42
click at [148, 104] on img "grid" at bounding box center [145, 97] width 79 height 42
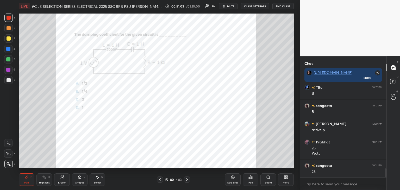
click at [8, 19] on div at bounding box center [9, 18] width 4 height 4
click at [250, 180] on div "Poll" at bounding box center [251, 179] width 16 height 12
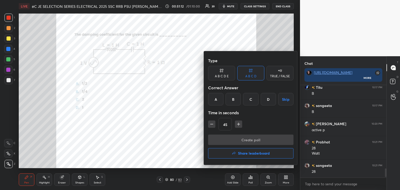
drag, startPoint x: 218, startPoint y: 98, endPoint x: 217, endPoint y: 125, distance: 26.6
click at [218, 99] on div "A" at bounding box center [215, 99] width 15 height 12
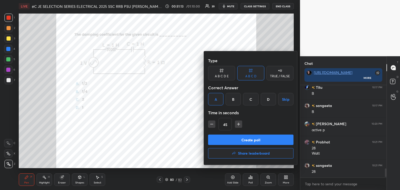
click at [222, 135] on button "Create poll" at bounding box center [250, 140] width 85 height 10
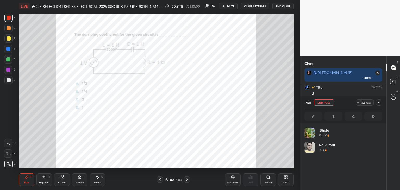
scroll to position [61, 76]
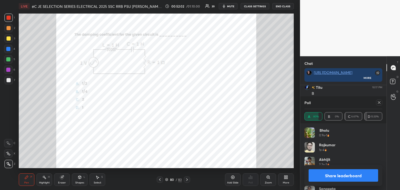
click at [381, 104] on icon at bounding box center [379, 102] width 4 height 4
type textarea "x"
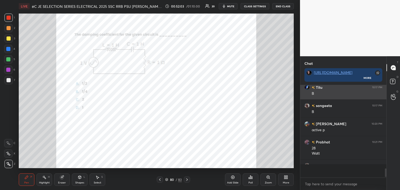
scroll to position [2, 2]
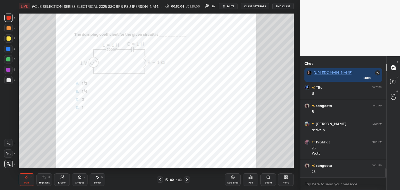
click at [7, 14] on div at bounding box center [8, 18] width 8 height 8
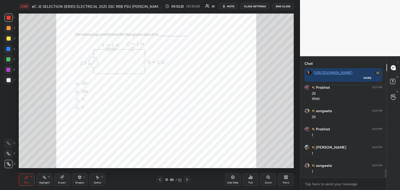
scroll to position [48, 85]
click at [165, 179] on div "80 / 83" at bounding box center [173, 179] width 33 height 6
click at [167, 180] on icon at bounding box center [166, 179] width 3 height 3
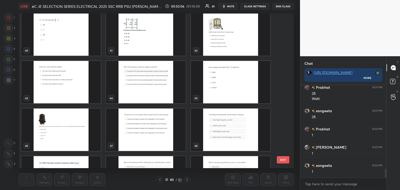
scroll to position [620, 0]
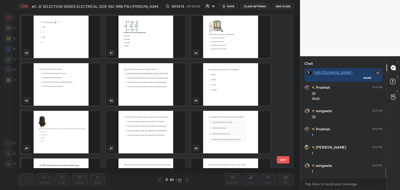
click at [227, 84] on img "grid" at bounding box center [230, 84] width 79 height 42
click at [226, 83] on img "grid" at bounding box center [230, 84] width 79 height 42
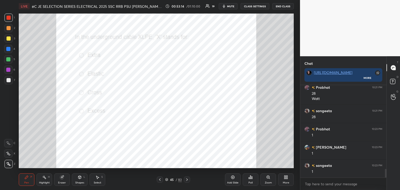
drag, startPoint x: 227, startPoint y: 84, endPoint x: 227, endPoint y: 79, distance: 4.2
click at [227, 83] on img "grid" at bounding box center [230, 84] width 79 height 42
click at [250, 182] on div "Poll" at bounding box center [250, 182] width 4 height 3
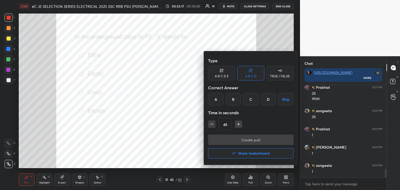
click at [215, 102] on div "A" at bounding box center [215, 99] width 15 height 12
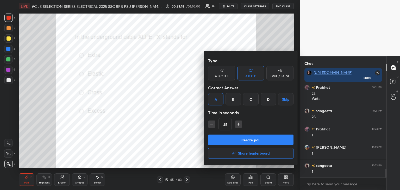
click at [210, 124] on icon "button" at bounding box center [211, 124] width 5 height 5
type input "30"
click at [211, 136] on button "Create poll" at bounding box center [250, 140] width 85 height 10
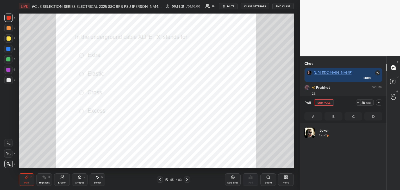
scroll to position [61, 76]
click at [319, 102] on button "End Poll" at bounding box center [324, 102] width 20 height 6
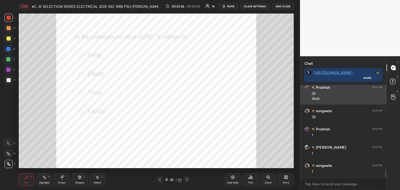
scroll to position [2, 2]
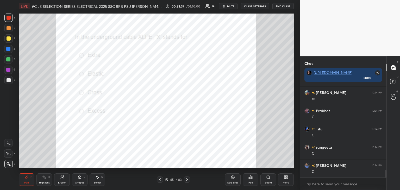
click at [15, 15] on div "1 2 3 4 5 6 7" at bounding box center [9, 50] width 11 height 73
click at [62, 183] on div "Eraser" at bounding box center [62, 182] width 8 height 3
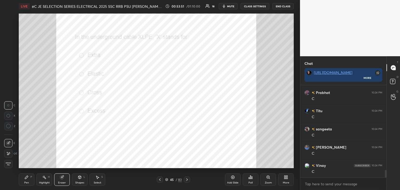
click at [6, 163] on span "Erase all" at bounding box center [8, 164] width 8 height 4
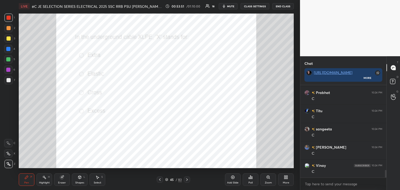
click at [12, 173] on div "1 2 3 4 5 6 7 C X Z C X Z E E Erase all H H LIVE #C JE SELECTION SERIES ELECTRI…" at bounding box center [148, 95] width 296 height 190
click at [167, 181] on icon at bounding box center [166, 180] width 3 height 1
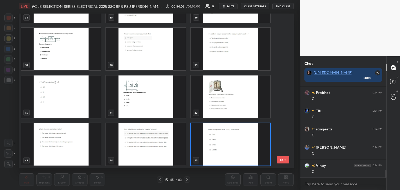
click at [227, 55] on img "grid" at bounding box center [230, 49] width 79 height 42
click at [225, 56] on img "grid" at bounding box center [230, 49] width 79 height 42
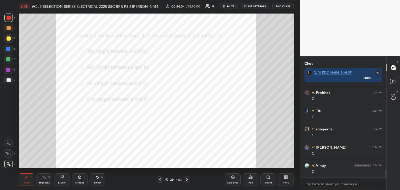
click at [226, 56] on img "grid" at bounding box center [230, 49] width 79 height 42
click at [252, 181] on div "Poll" at bounding box center [250, 182] width 4 height 3
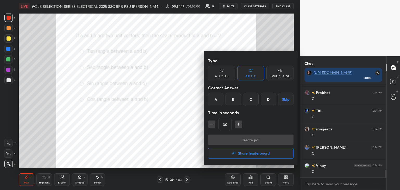
drag, startPoint x: 268, startPoint y: 100, endPoint x: 237, endPoint y: 115, distance: 34.3
click at [268, 100] on div "D" at bounding box center [268, 99] width 15 height 12
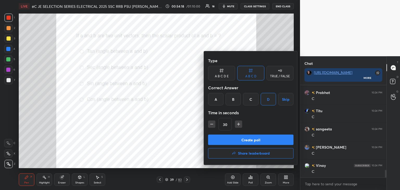
click at [222, 137] on button "Create poll" at bounding box center [250, 140] width 85 height 10
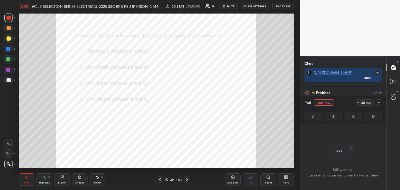
scroll to position [25, 85]
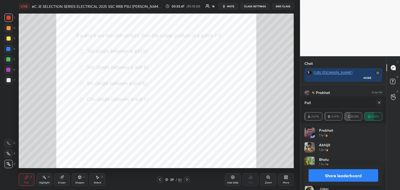
click at [166, 181] on icon at bounding box center [166, 179] width 3 height 3
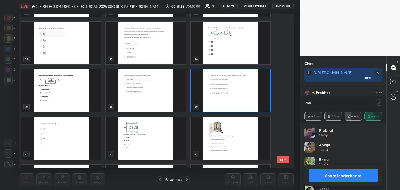
scroll to position [519, 0]
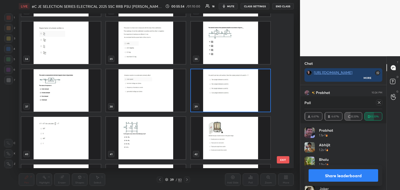
click at [75, 94] on img "grid" at bounding box center [60, 90] width 79 height 42
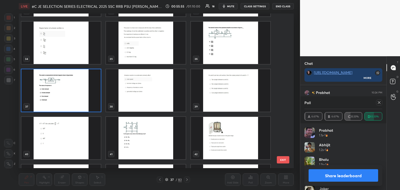
click at [76, 94] on img "grid" at bounding box center [60, 90] width 79 height 42
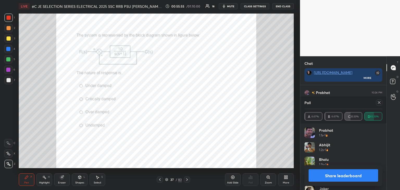
click at [77, 94] on img "grid" at bounding box center [60, 90] width 79 height 42
drag, startPoint x: 377, startPoint y: 102, endPoint x: 375, endPoint y: 103, distance: 2.7
click at [377, 102] on div at bounding box center [379, 102] width 6 height 6
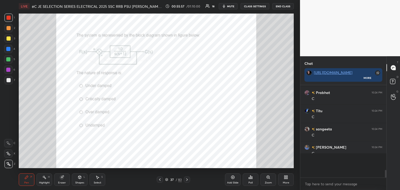
scroll to position [2, 2]
click at [269, 180] on div "Zoom" at bounding box center [268, 179] width 16 height 12
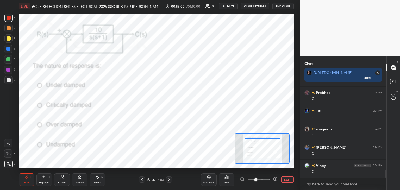
drag, startPoint x: 257, startPoint y: 148, endPoint x: 262, endPoint y: 151, distance: 5.6
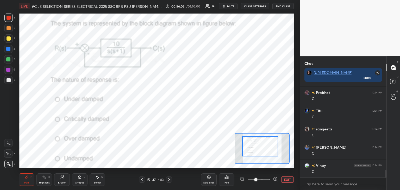
drag, startPoint x: 263, startPoint y: 153, endPoint x: 260, endPoint y: 151, distance: 3.0
click at [260, 151] on div at bounding box center [260, 146] width 36 height 20
click at [9, 19] on div at bounding box center [8, 18] width 8 height 8
click at [149, 180] on icon at bounding box center [148, 178] width 3 height 1
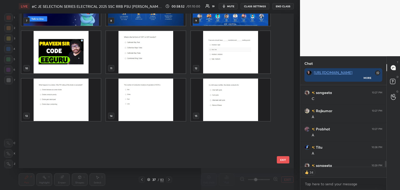
scroll to position [8, 0]
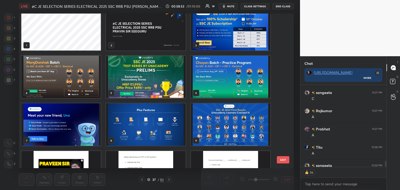
click at [219, 39] on img "grid" at bounding box center [230, 29] width 79 height 42
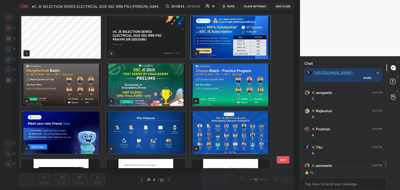
click at [220, 39] on img "grid" at bounding box center [230, 37] width 79 height 42
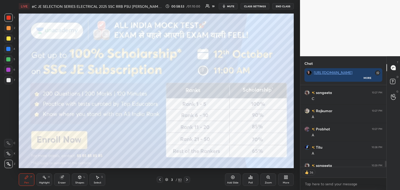
click at [220, 41] on img "grid" at bounding box center [230, 37] width 79 height 42
click at [8, 20] on div at bounding box center [8, 18] width 8 height 8
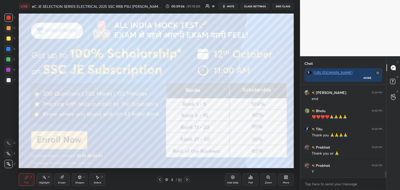
scroll to position [1281, 0]
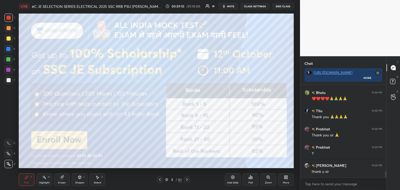
click at [187, 180] on icon at bounding box center [187, 180] width 4 height 4
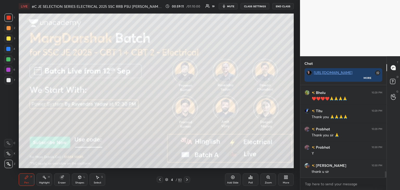
click at [185, 180] on icon at bounding box center [187, 180] width 4 height 4
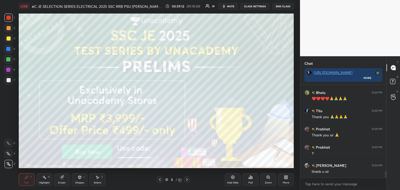
scroll to position [1299, 0]
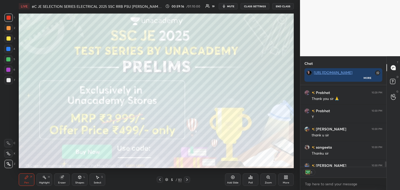
click at [185, 180] on icon at bounding box center [187, 180] width 4 height 4
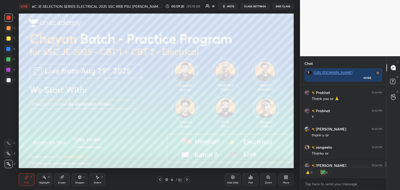
click at [251, 179] on icon at bounding box center [250, 177] width 4 height 4
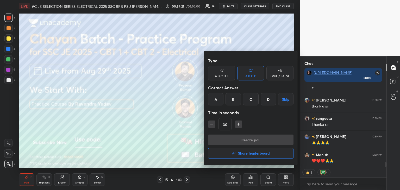
click at [253, 152] on h4 "Share leaderboard" at bounding box center [254, 153] width 32 height 4
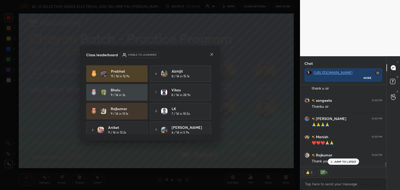
click at [212, 54] on icon at bounding box center [212, 54] width 4 height 4
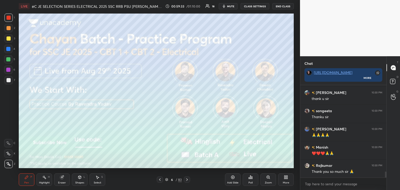
click at [10, 17] on div at bounding box center [9, 18] width 4 height 4
click at [8, 19] on div at bounding box center [9, 18] width 4 height 4
click at [46, 181] on div "Highlight" at bounding box center [44, 182] width 11 height 3
click at [11, 164] on div at bounding box center [8, 164] width 8 height 8
click at [30, 184] on div "Pen P" at bounding box center [27, 179] width 16 height 12
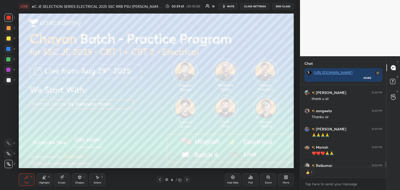
click at [9, 83] on div at bounding box center [8, 80] width 8 height 8
click at [10, 70] on div at bounding box center [8, 70] width 8 height 8
drag, startPoint x: 10, startPoint y: 59, endPoint x: 9, endPoint y: 49, distance: 9.6
click at [10, 58] on div at bounding box center [8, 59] width 4 height 4
click at [9, 46] on div at bounding box center [8, 49] width 8 height 8
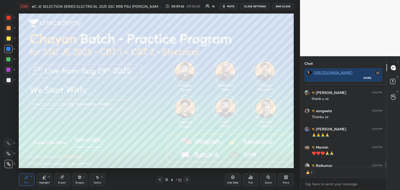
drag, startPoint x: 9, startPoint y: 37, endPoint x: 9, endPoint y: 28, distance: 8.6
click at [9, 36] on div at bounding box center [9, 38] width 4 height 4
click at [9, 26] on div at bounding box center [8, 28] width 8 height 8
click at [9, 17] on div at bounding box center [9, 18] width 4 height 4
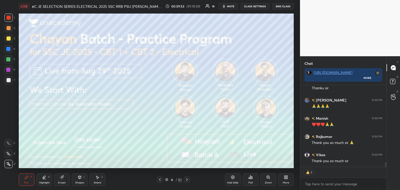
drag, startPoint x: 10, startPoint y: 60, endPoint x: 3, endPoint y: 59, distance: 7.2
click at [9, 60] on div at bounding box center [8, 59] width 4 height 4
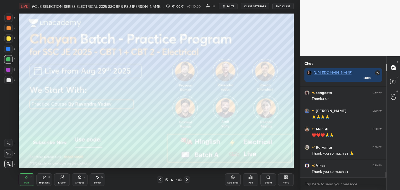
click at [281, 7] on button "End Class" at bounding box center [282, 6] width 21 height 6
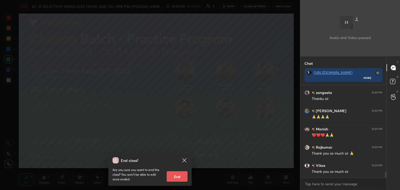
click at [176, 174] on button "End" at bounding box center [177, 176] width 21 height 10
type textarea "x"
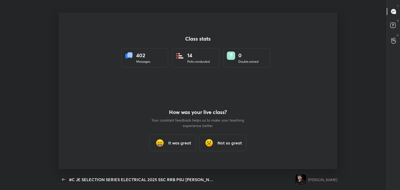
scroll to position [157, 368]
click at [171, 143] on h3 "It was great" at bounding box center [179, 143] width 23 height 6
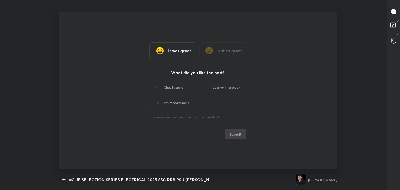
click at [175, 89] on div "Chat Support" at bounding box center [173, 87] width 47 height 13
click at [176, 103] on div "Whiteboard Tools" at bounding box center [173, 102] width 47 height 13
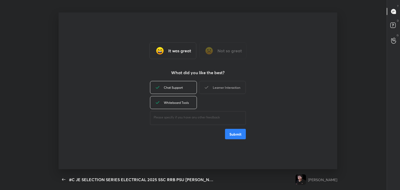
click at [229, 93] on div "Learner Interaction" at bounding box center [222, 87] width 47 height 13
click at [230, 136] on button "Submit" at bounding box center [235, 134] width 21 height 10
